Goal: Task Accomplishment & Management: Use online tool/utility

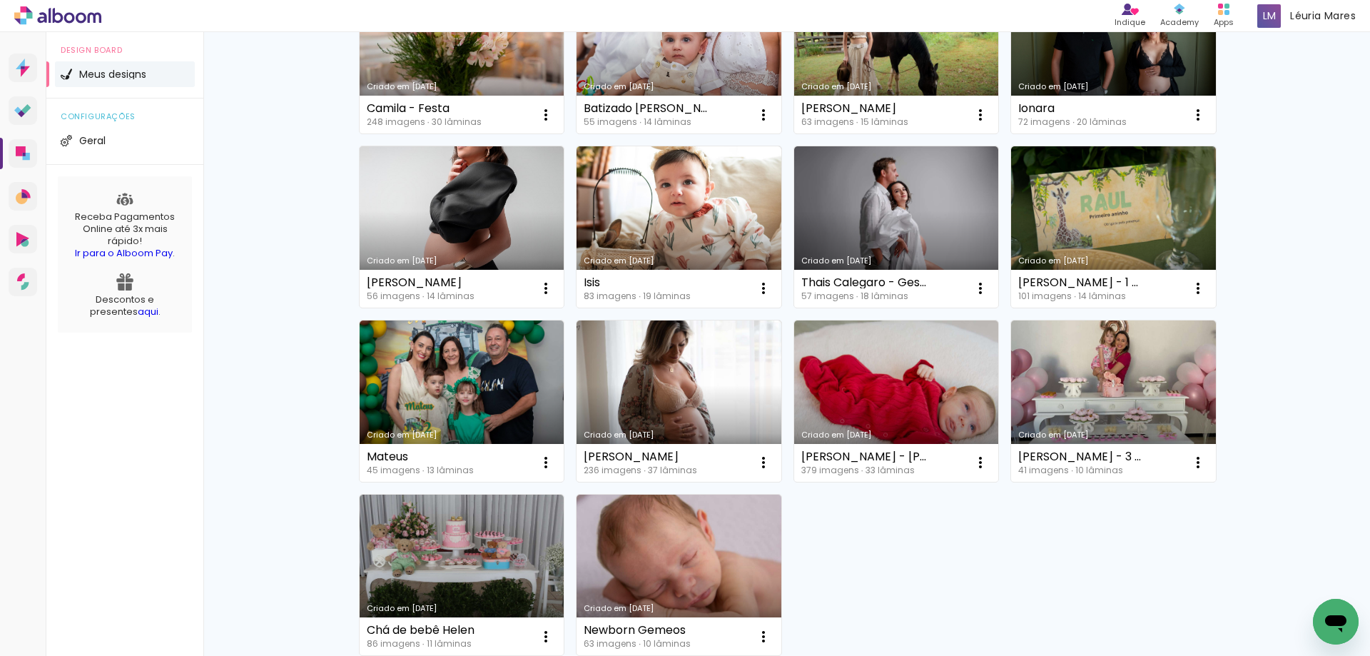
scroll to position [785, 0]
